Goal: Task Accomplishment & Management: Manage account settings

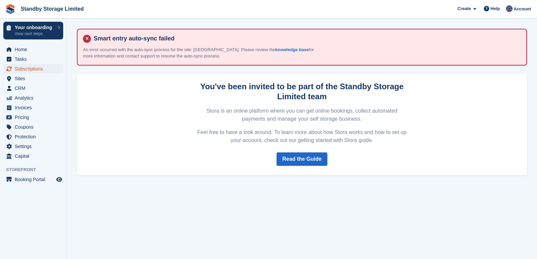
click at [28, 67] on span "Subscriptions" at bounding box center [35, 68] width 40 height 9
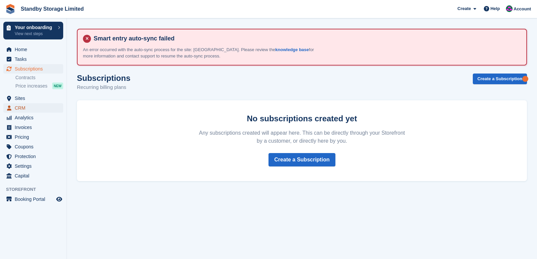
click at [26, 107] on span "CRM" at bounding box center [35, 107] width 40 height 9
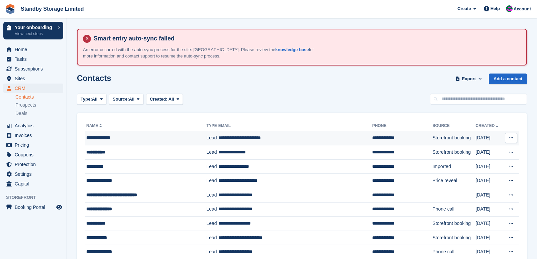
click at [256, 138] on td "**********" at bounding box center [295, 138] width 154 height 14
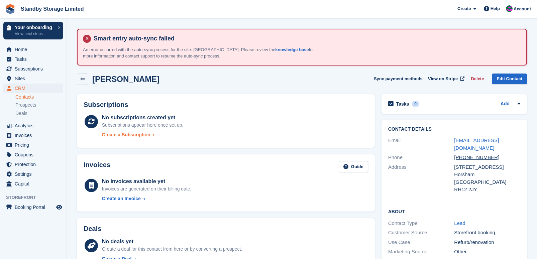
click at [136, 134] on div "Create a Subscription" at bounding box center [126, 134] width 48 height 7
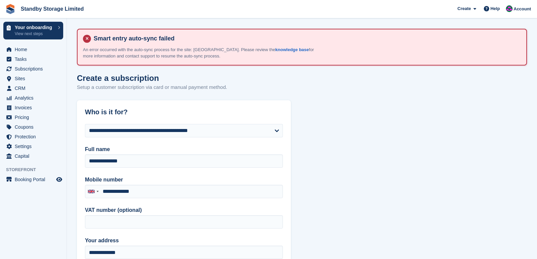
type input "**********"
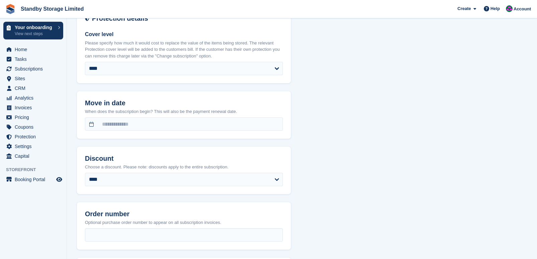
scroll to position [693, 0]
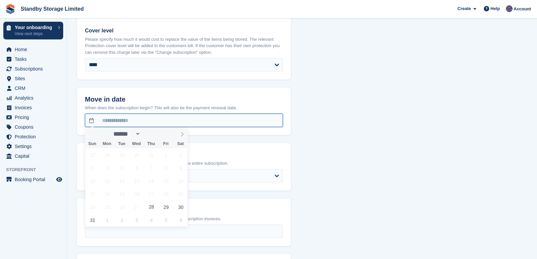
click at [173, 121] on input "text" at bounding box center [184, 120] width 198 height 13
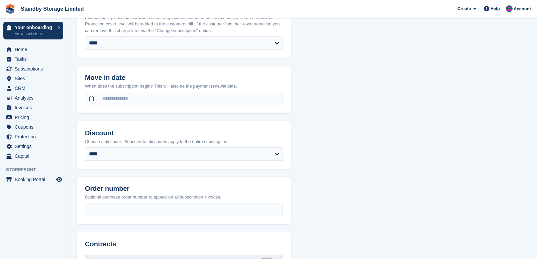
scroll to position [718, 0]
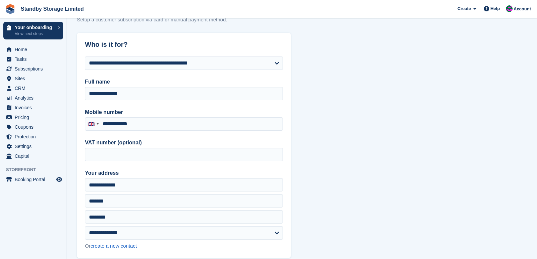
scroll to position [0, 0]
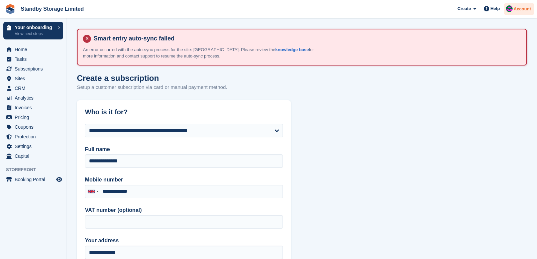
click at [517, 4] on div "Account" at bounding box center [519, 9] width 30 height 12
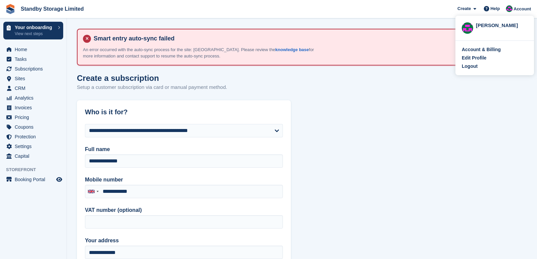
click at [468, 27] on img at bounding box center [467, 27] width 11 height 11
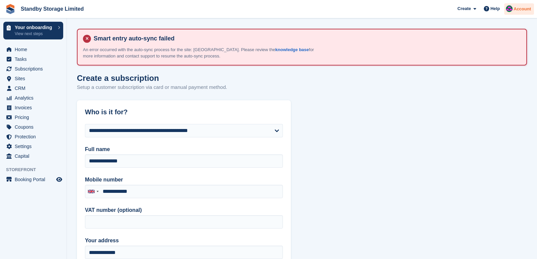
click at [508, 12] on div at bounding box center [509, 9] width 7 height 9
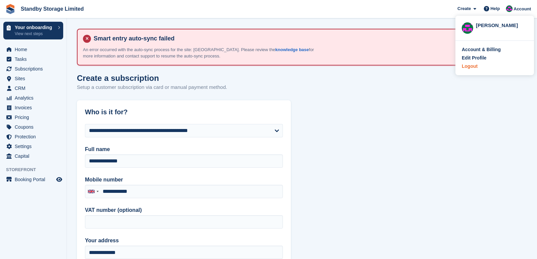
click at [469, 65] on div "Logout" at bounding box center [470, 66] width 16 height 7
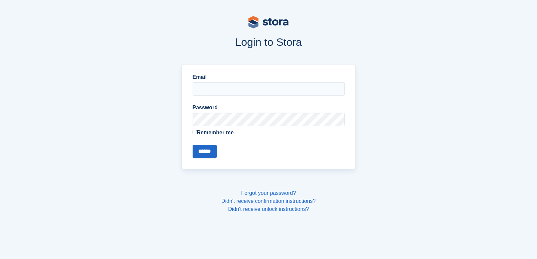
type input "**********"
click at [210, 149] on input "******" at bounding box center [205, 151] width 24 height 13
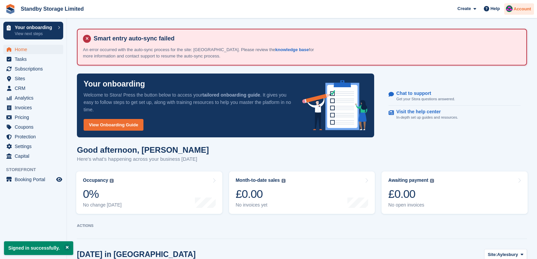
click at [515, 9] on span "Account" at bounding box center [522, 9] width 17 height 7
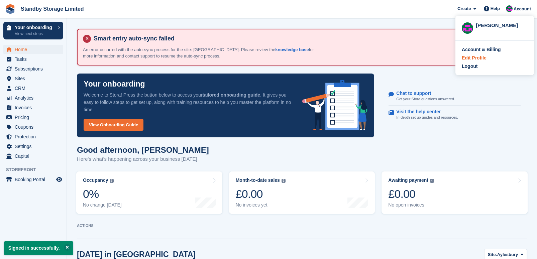
click at [482, 57] on div "Edit Profile" at bounding box center [474, 58] width 25 height 7
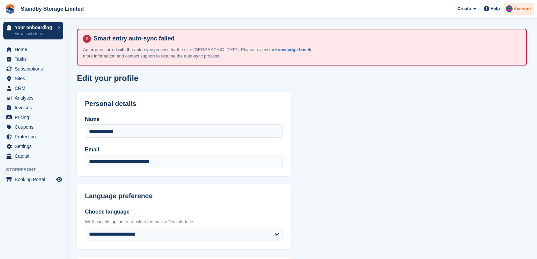
click at [517, 9] on span "Account" at bounding box center [522, 9] width 17 height 7
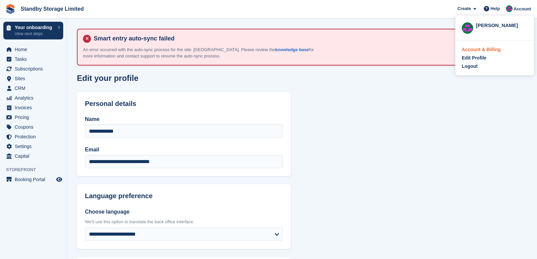
click at [495, 50] on div "Account & Billing" at bounding box center [481, 49] width 39 height 7
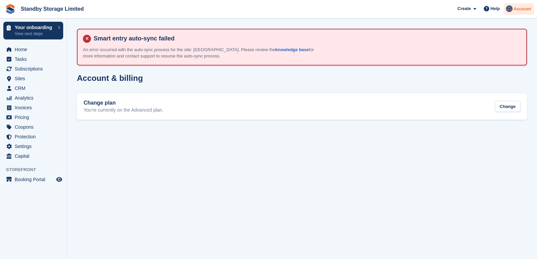
click at [521, 13] on div "Account" at bounding box center [519, 9] width 30 height 12
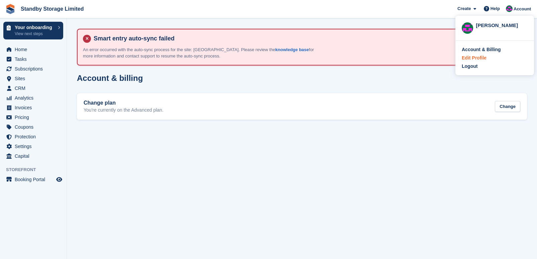
click at [484, 55] on div "Edit Profile" at bounding box center [474, 58] width 25 height 7
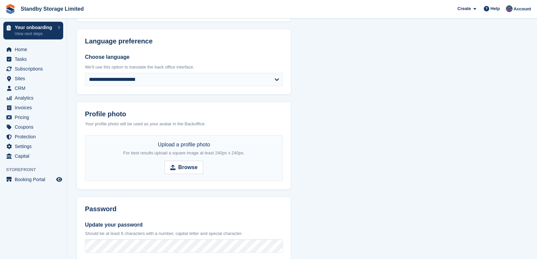
scroll to position [161, 0]
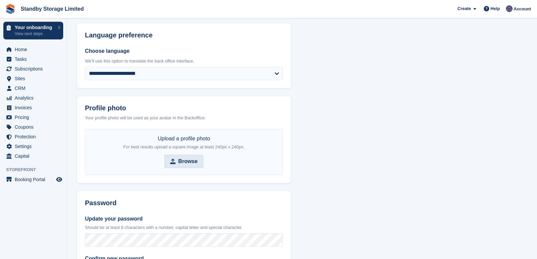
click at [189, 158] on strong "Browse" at bounding box center [187, 162] width 19 height 8
click at [189, 157] on input "Browse" at bounding box center [184, 161] width 39 height 13
click at [522, 9] on span "Account" at bounding box center [522, 9] width 17 height 7
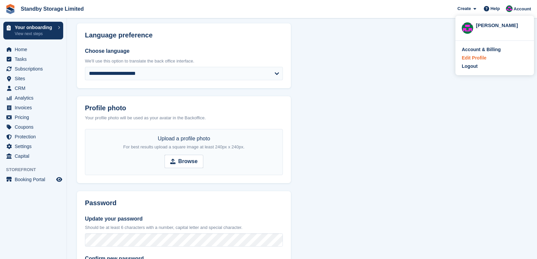
click at [477, 57] on div "Edit Profile" at bounding box center [474, 58] width 25 height 7
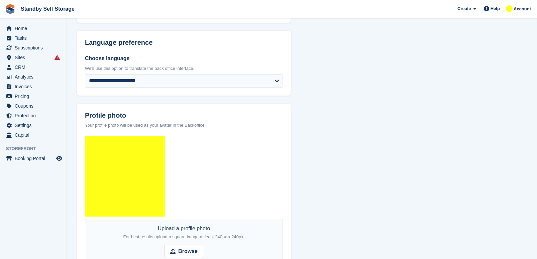
scroll to position [167, 0]
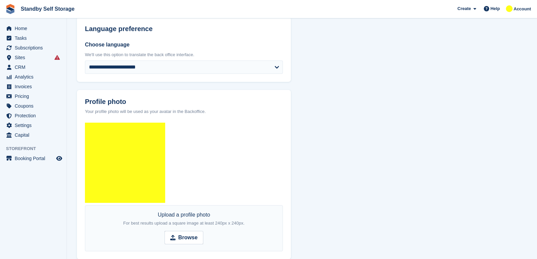
click at [119, 155] on img at bounding box center [125, 163] width 80 height 80
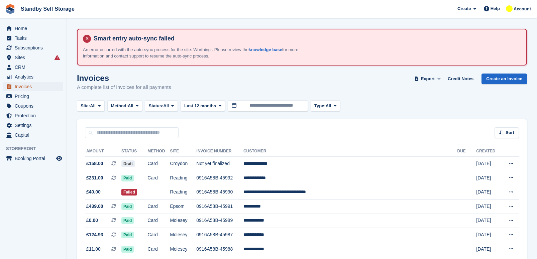
click at [35, 84] on span "Invoices" at bounding box center [35, 86] width 40 height 9
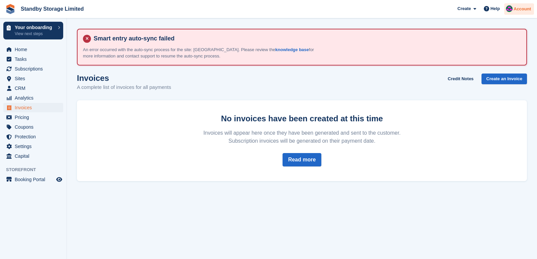
click at [521, 8] on span "Account" at bounding box center [522, 9] width 17 height 7
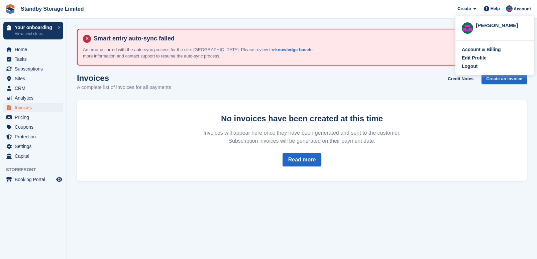
click at [308, 74] on div "Invoices A complete list of invoices for all payments Credit Notes Create an In…" at bounding box center [302, 87] width 450 height 26
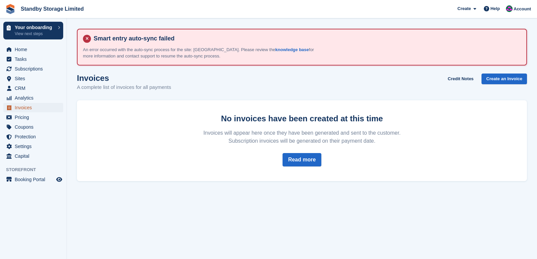
click at [33, 106] on span "Invoices" at bounding box center [35, 107] width 40 height 9
click at [519, 15] on div "Create Subscription Invoice Contact Deal Discount Page Help Chat Support Submit…" at bounding box center [495, 9] width 80 height 18
click at [524, 5] on div "Account" at bounding box center [519, 9] width 30 height 12
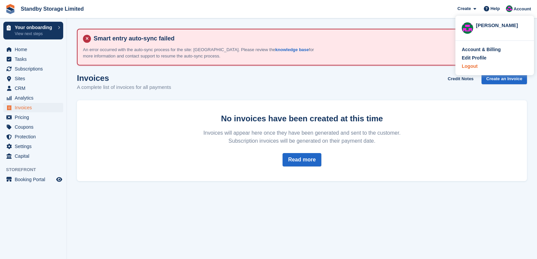
click at [477, 66] on div "Logout" at bounding box center [470, 66] width 16 height 7
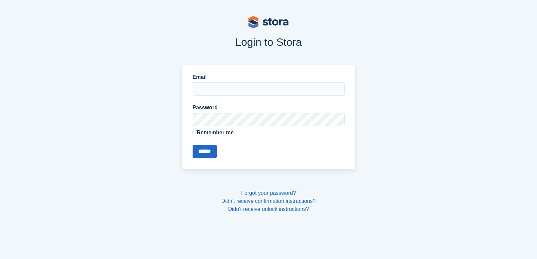
type input "**********"
click at [204, 151] on input "******" at bounding box center [205, 151] width 24 height 13
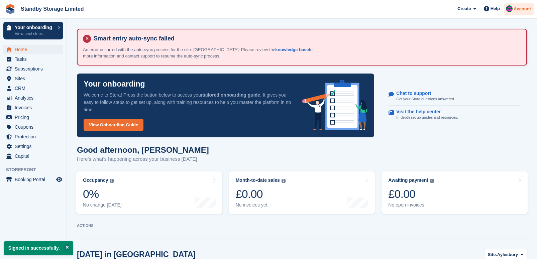
click at [529, 11] on span "Account" at bounding box center [522, 9] width 17 height 7
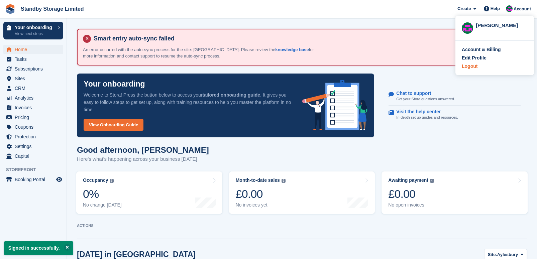
click at [476, 65] on div "Logout" at bounding box center [470, 66] width 16 height 7
